Goal: Browse casually

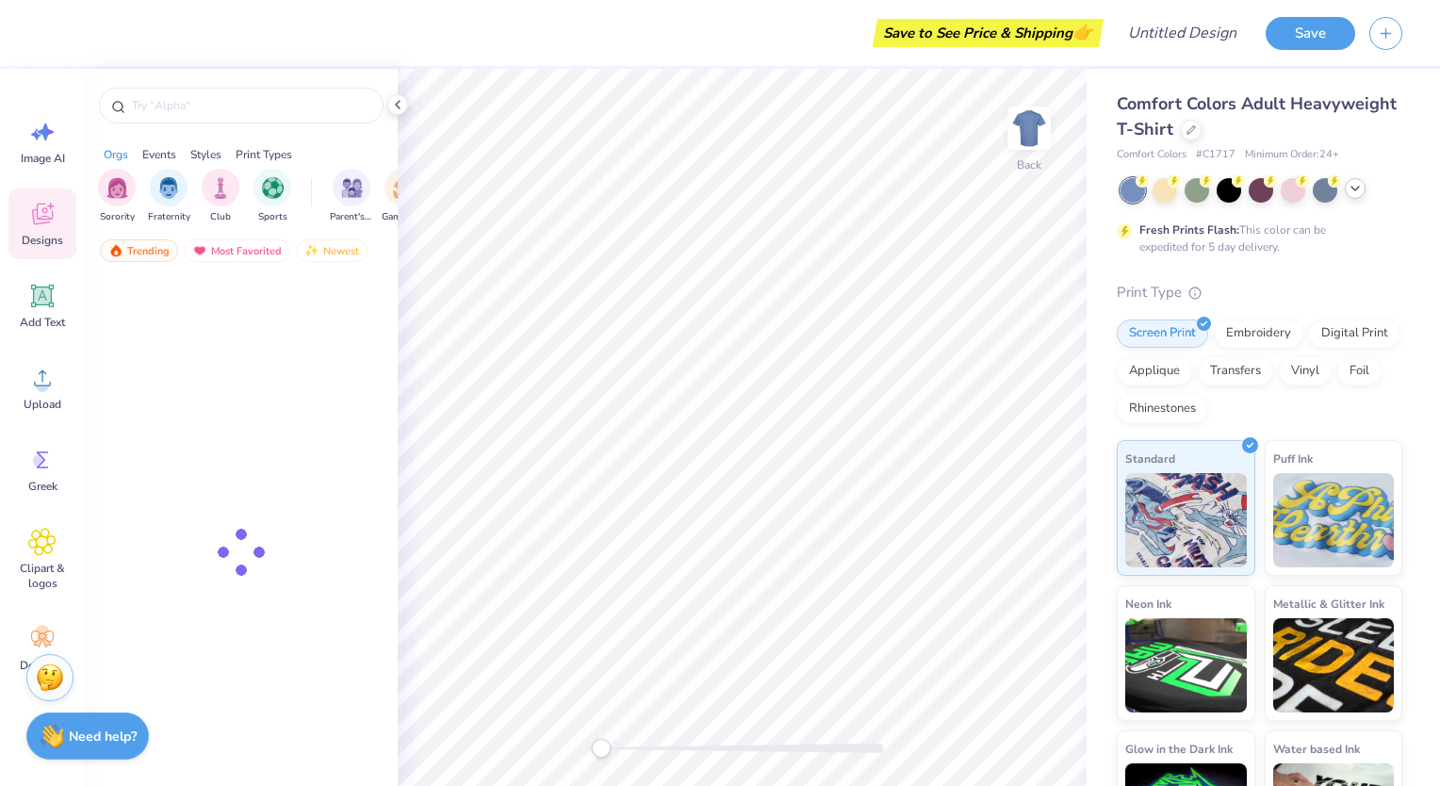
click at [1352, 192] on icon at bounding box center [1354, 188] width 15 height 15
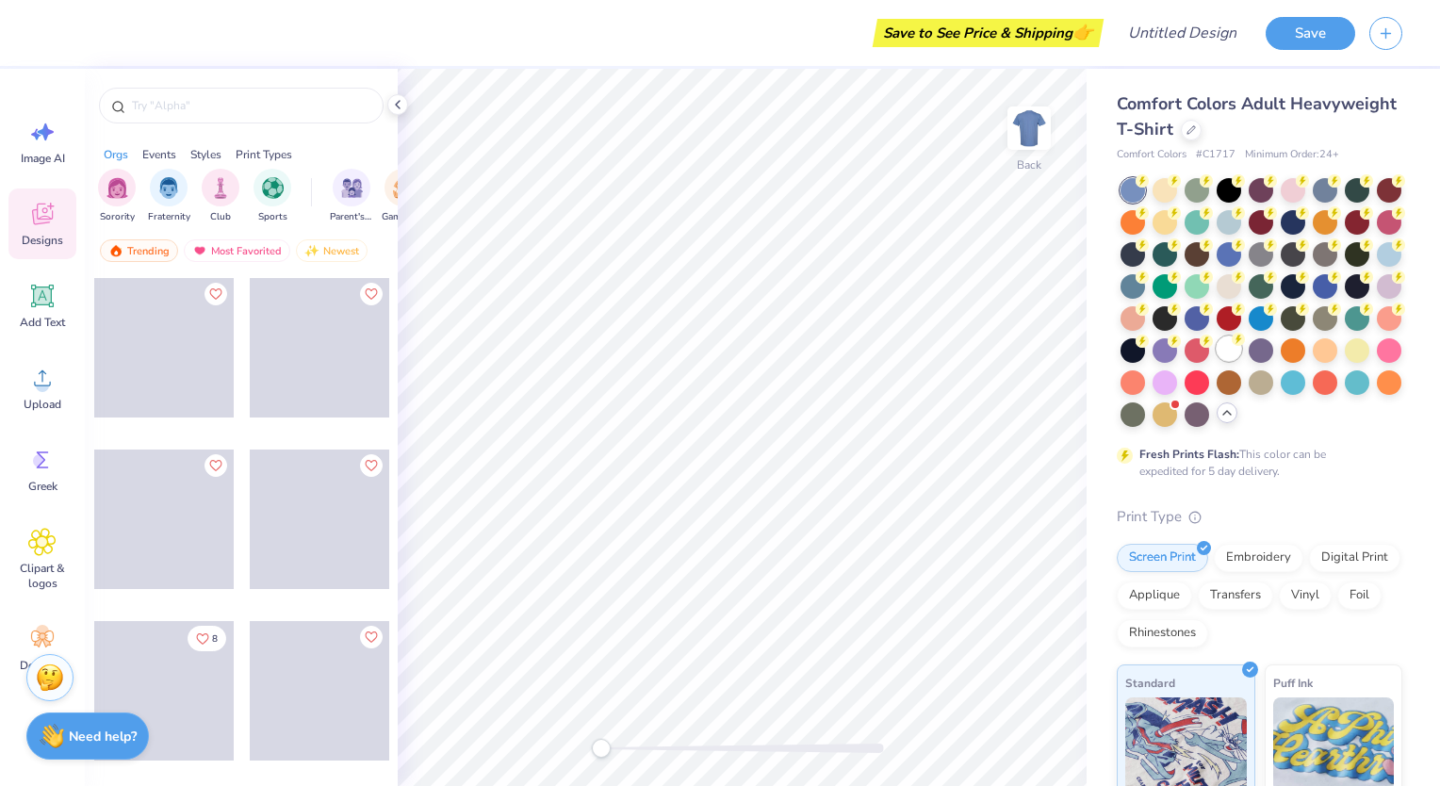
click at [1216, 361] on div at bounding box center [1228, 348] width 24 height 24
